Goal: Task Accomplishment & Management: Manage account settings

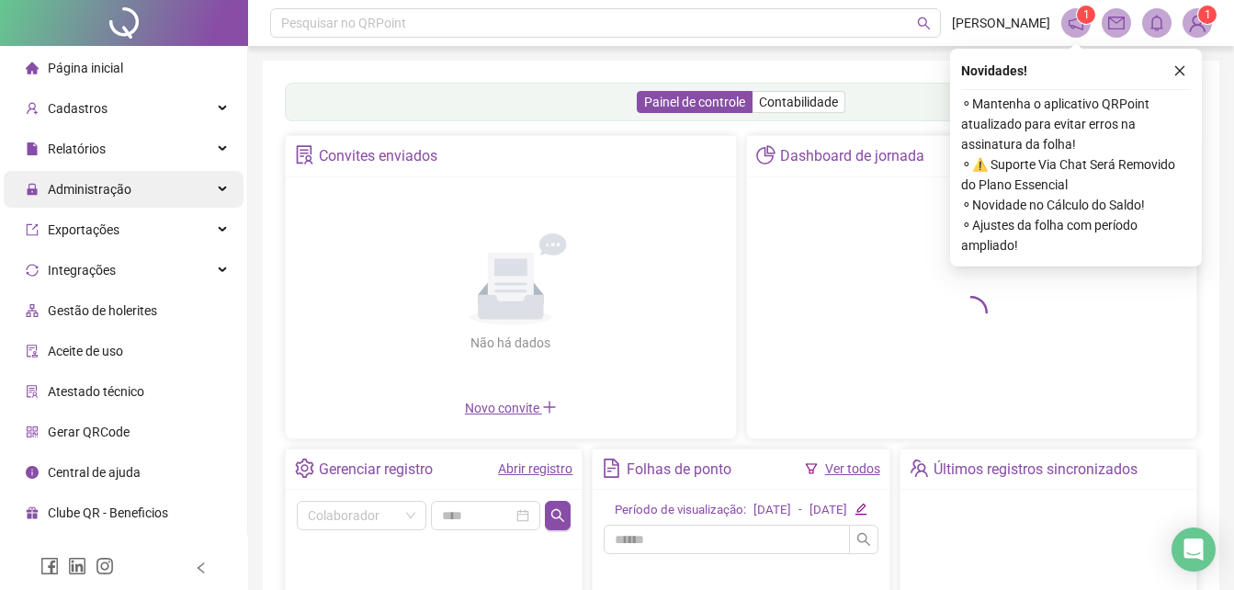
click at [157, 176] on div "Administração" at bounding box center [124, 189] width 240 height 37
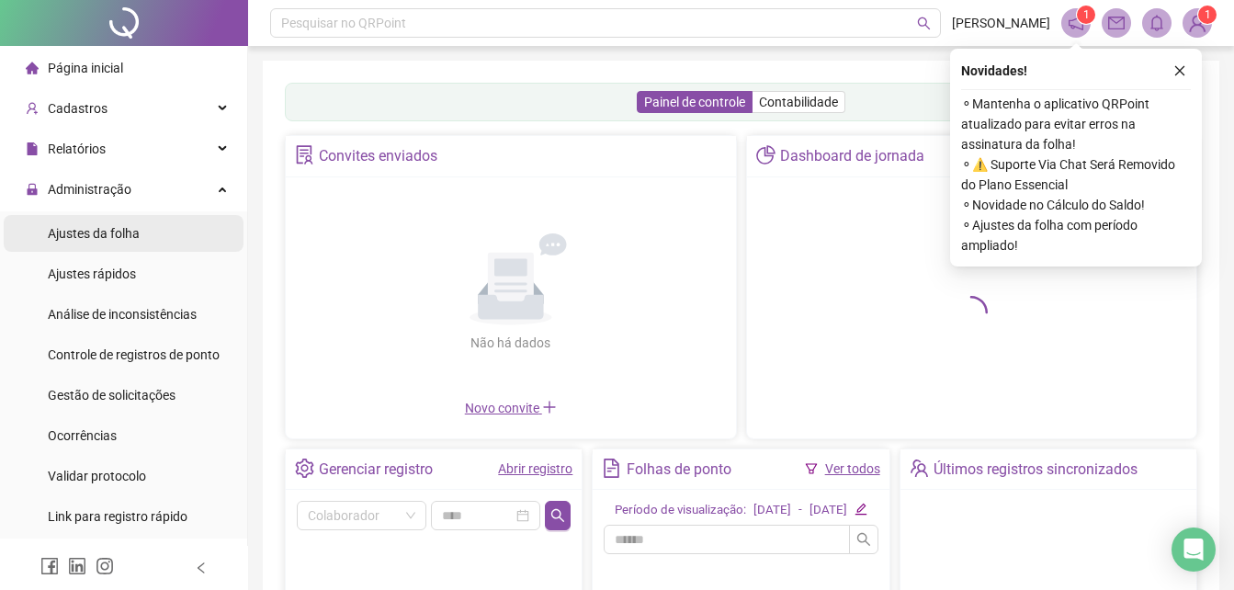
click at [137, 228] on li "Ajustes da folha" at bounding box center [124, 233] width 240 height 37
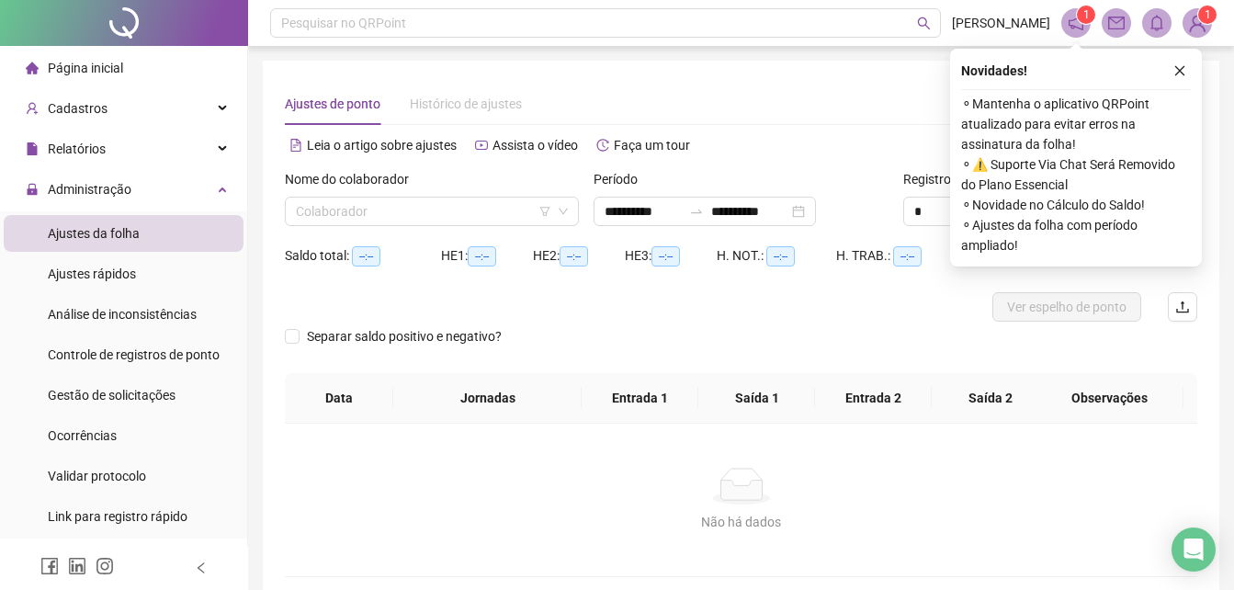
type input "**********"
click at [1183, 73] on icon "close" at bounding box center [1180, 70] width 13 height 13
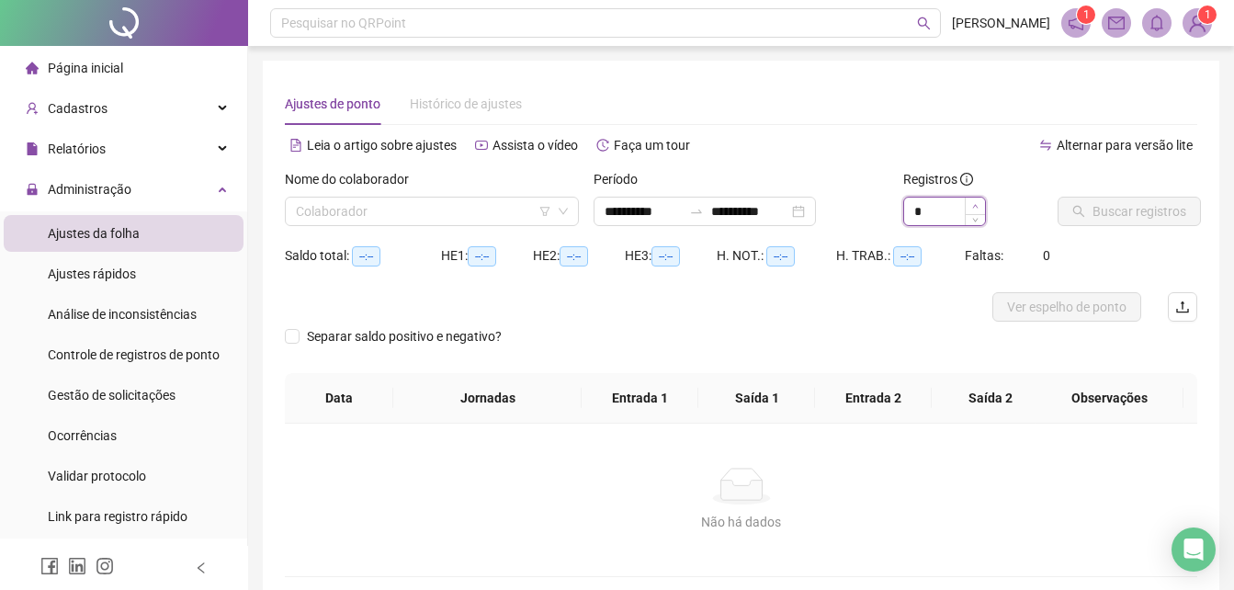
type input "*"
click at [974, 203] on icon "up" at bounding box center [975, 206] width 6 height 6
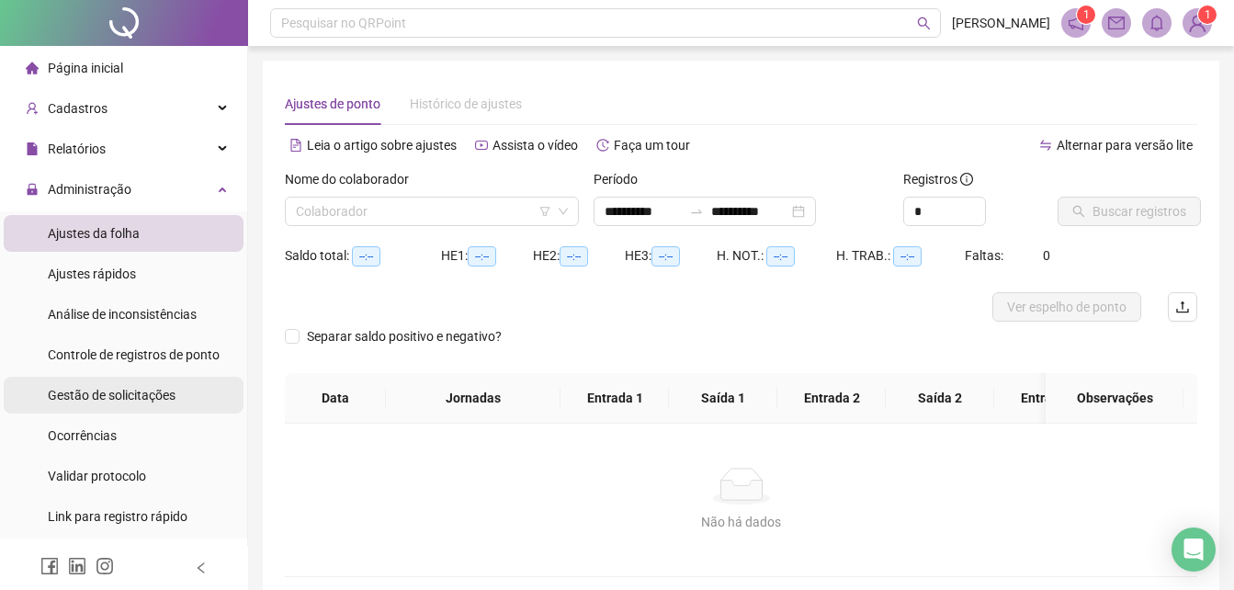
click at [114, 398] on span "Gestão de solicitações" at bounding box center [112, 395] width 128 height 15
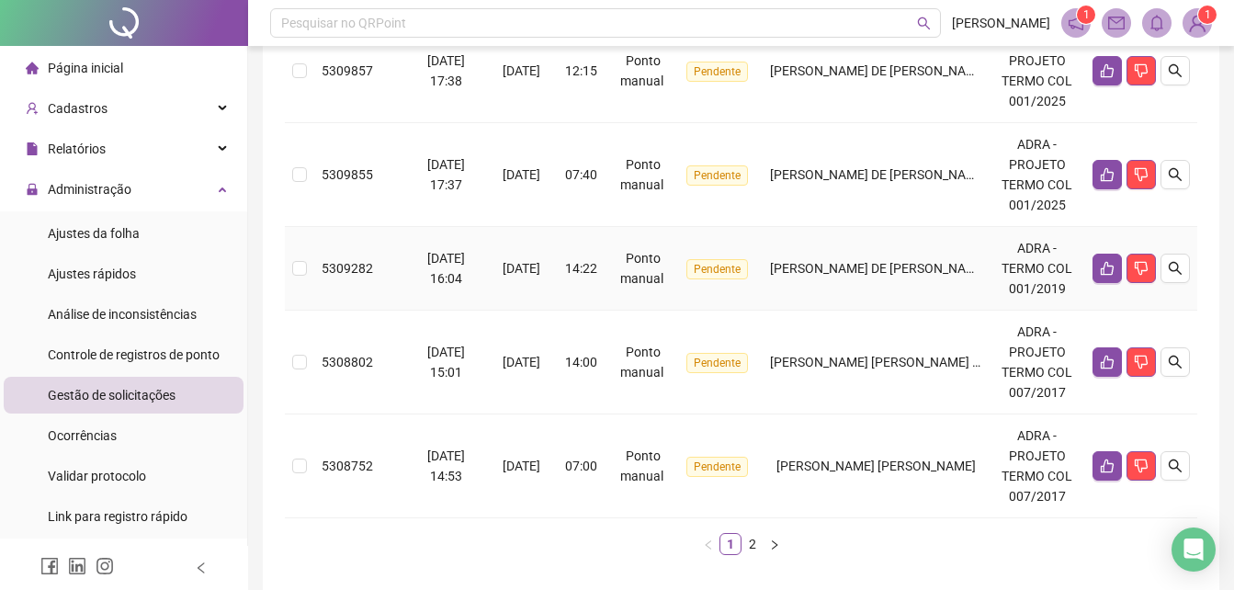
scroll to position [1103, 0]
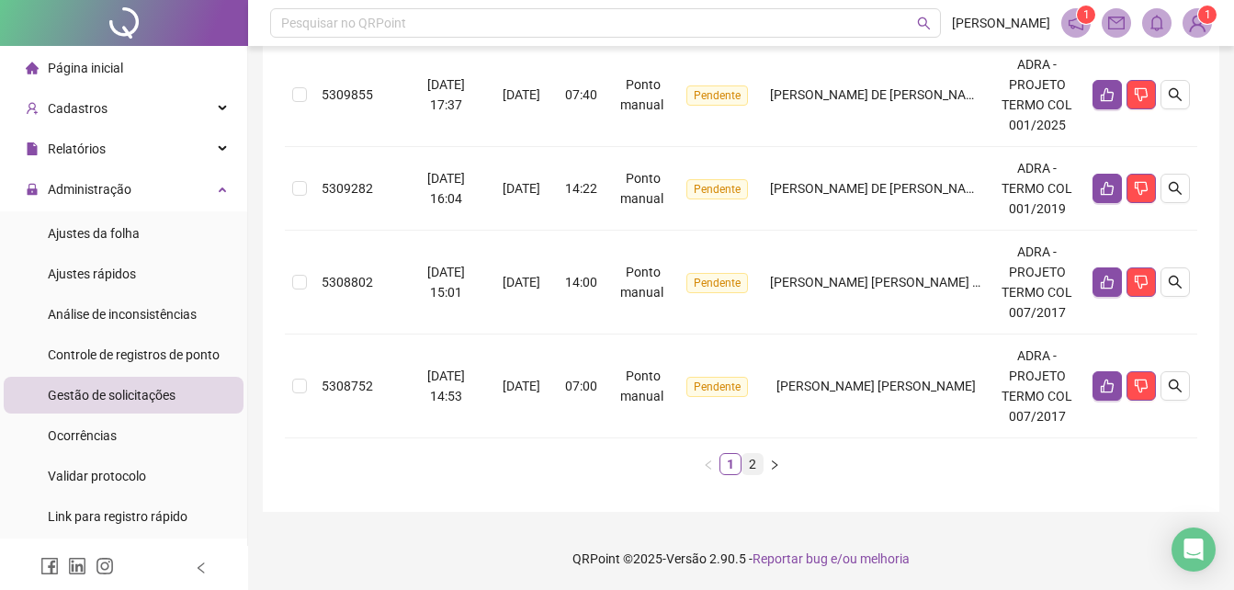
click at [756, 464] on link "2" at bounding box center [753, 464] width 20 height 20
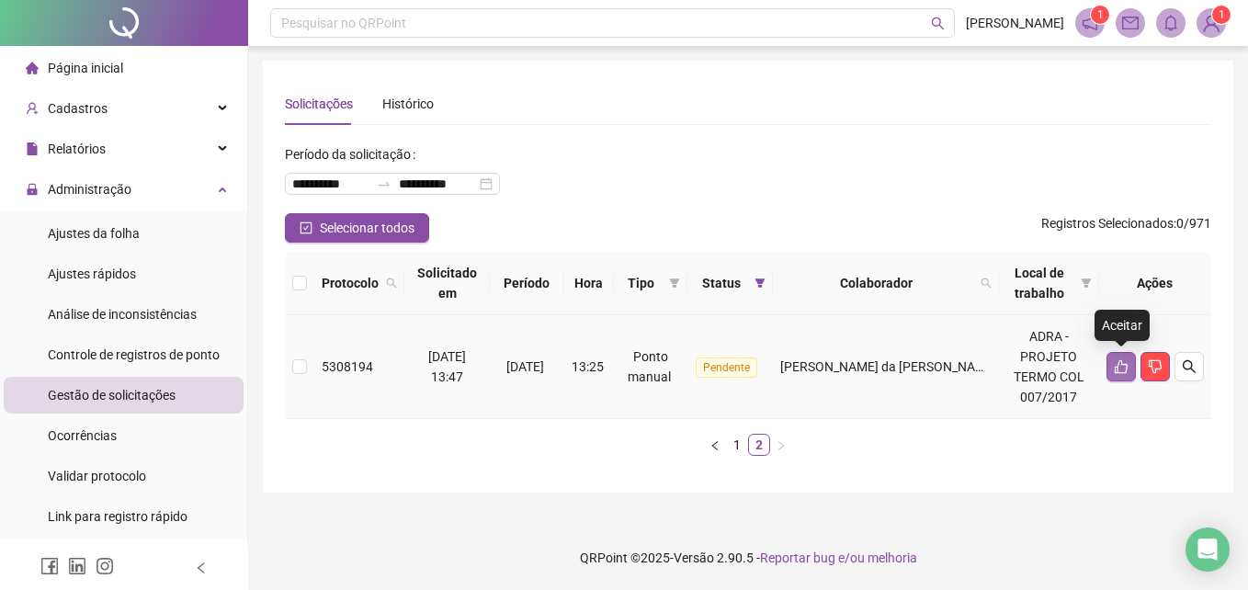
click at [1110, 367] on button "button" at bounding box center [1120, 366] width 29 height 29
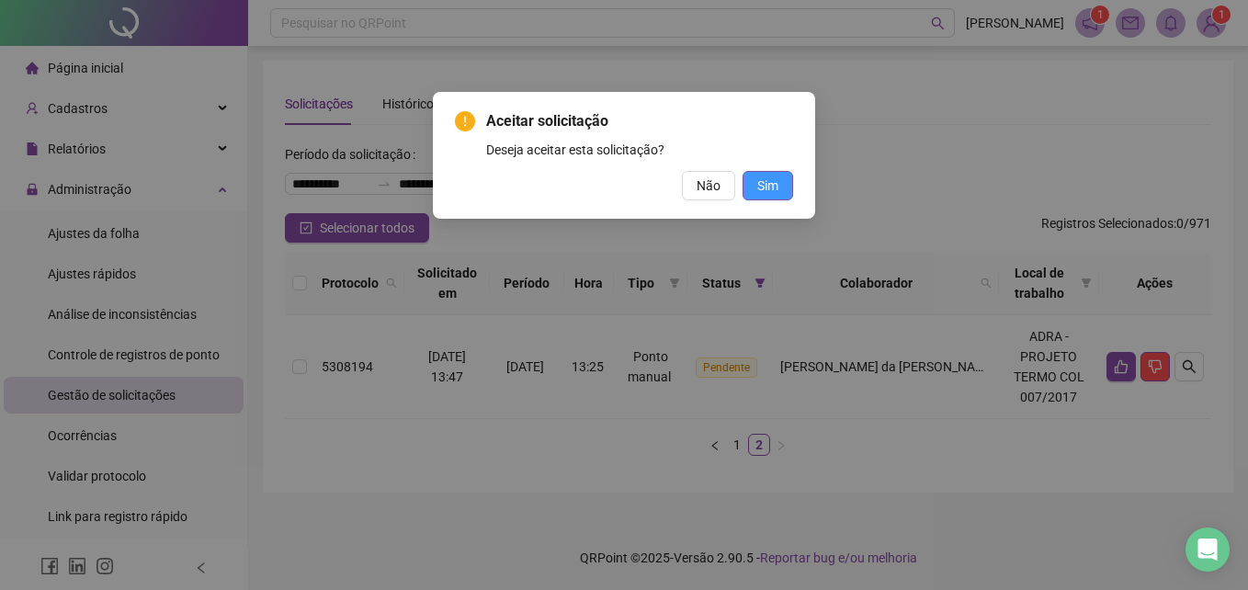
click at [770, 187] on span "Sim" at bounding box center [767, 186] width 21 height 20
click at [777, 185] on span "Sim" at bounding box center [767, 186] width 21 height 20
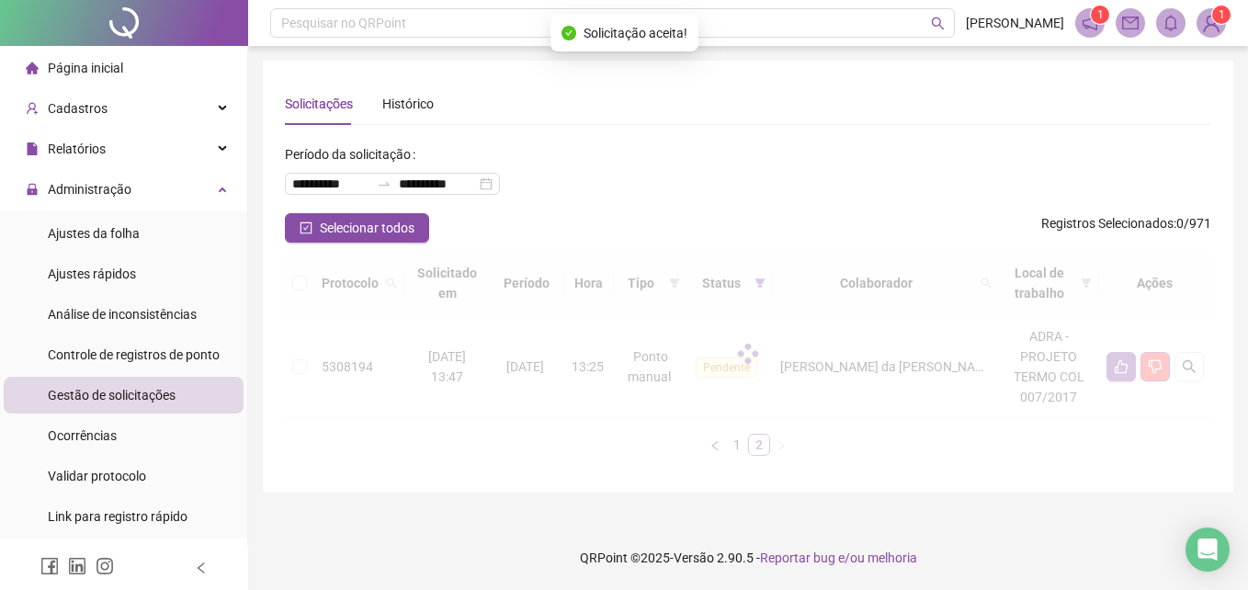
click at [776, 183] on div "Aceitar solicitação Deseja aceitar esta solicitação? Não Sim" at bounding box center [624, 295] width 1248 height 590
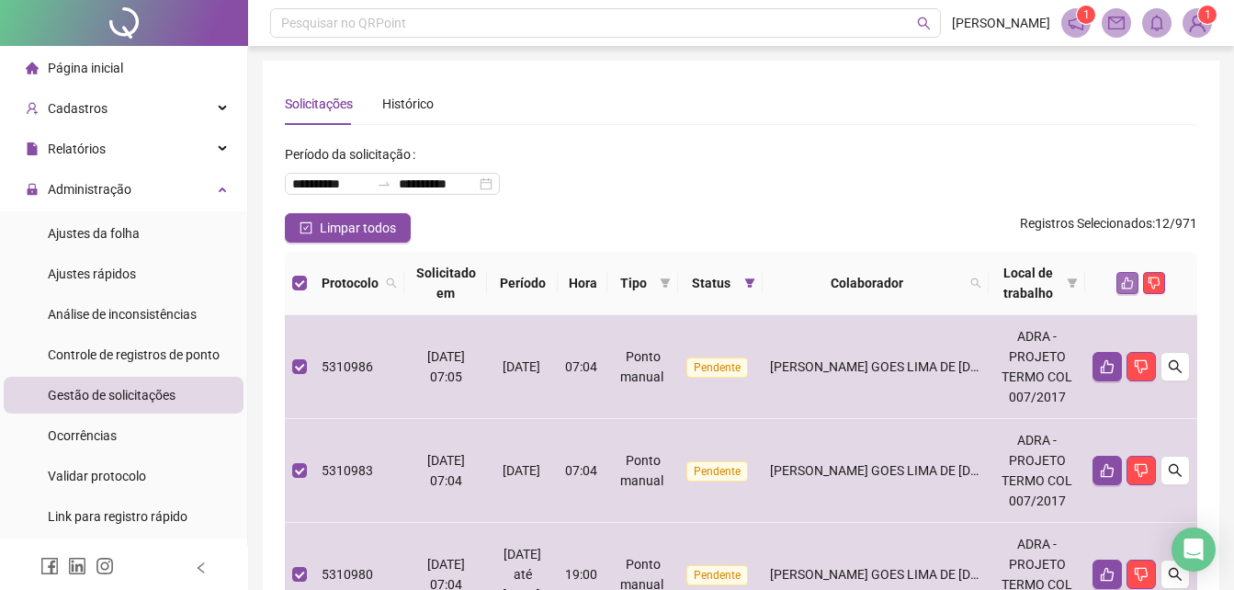
click at [1134, 281] on icon "like" at bounding box center [1127, 283] width 13 height 13
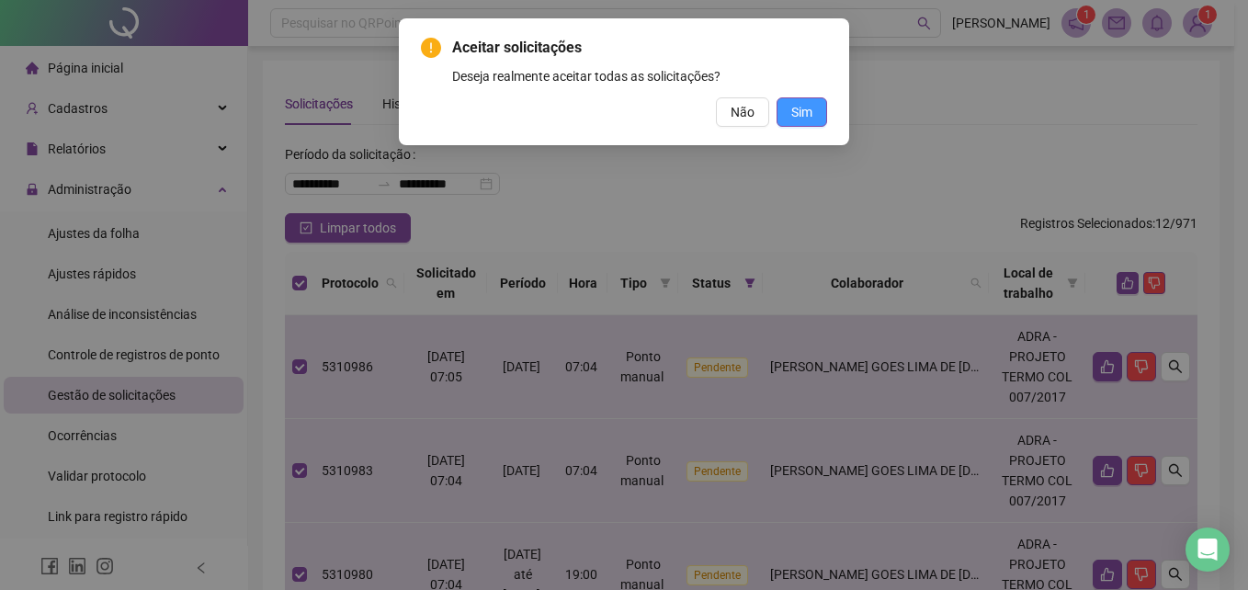
click at [788, 109] on button "Sim" at bounding box center [802, 111] width 51 height 29
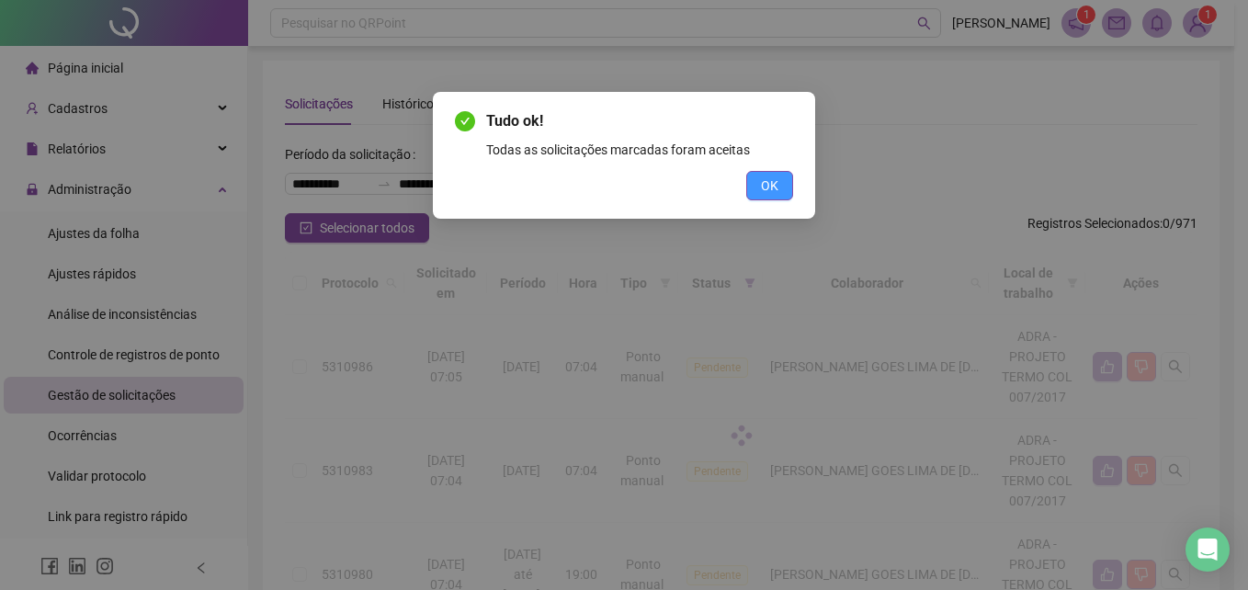
click at [755, 190] on button "OK" at bounding box center [769, 185] width 47 height 29
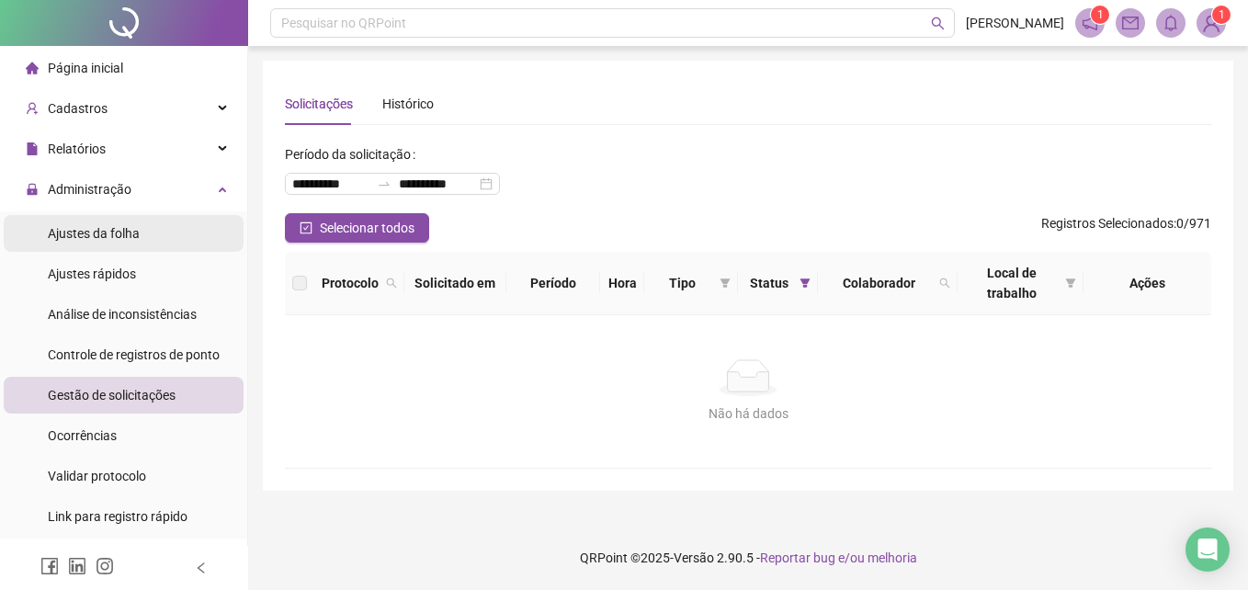
click at [87, 232] on span "Ajustes da folha" at bounding box center [94, 233] width 92 height 15
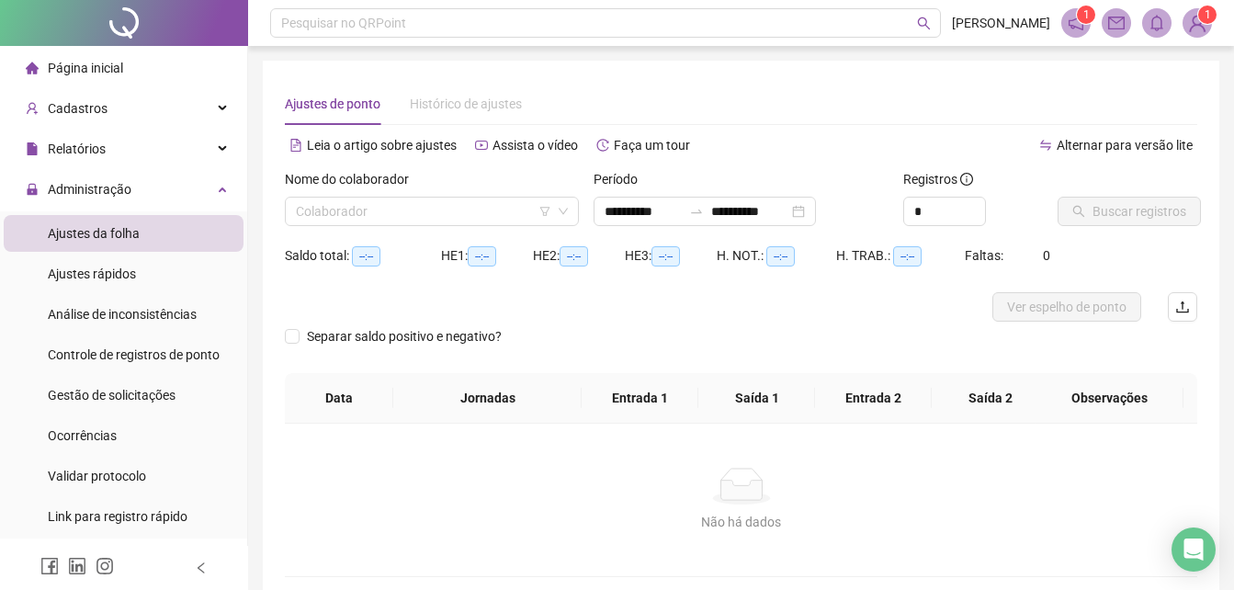
type input "**********"
click at [115, 239] on span "Ajustes da folha" at bounding box center [94, 233] width 92 height 15
